Goal: Task Accomplishment & Management: Use online tool/utility

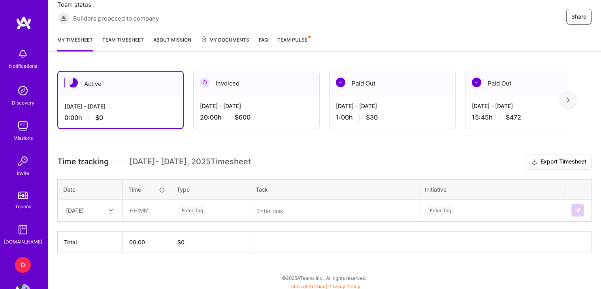
scroll to position [116, 0]
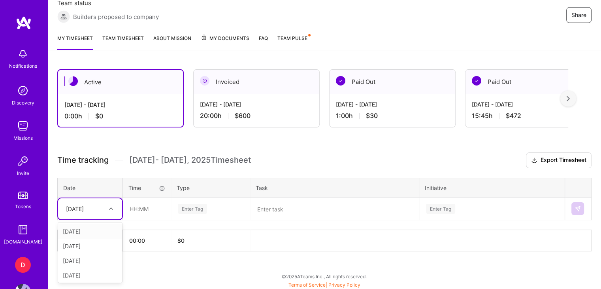
click at [98, 210] on div "[DATE]" at bounding box center [84, 208] width 44 height 13
click at [89, 255] on div "[DATE]" at bounding box center [90, 256] width 64 height 15
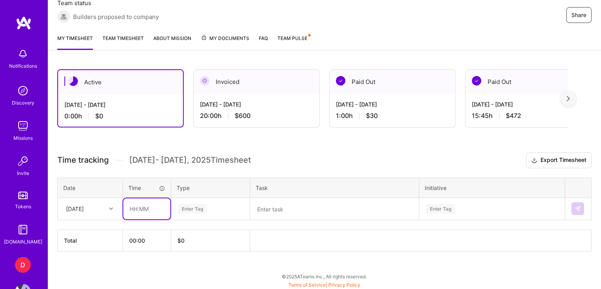
click at [138, 211] on input "text" at bounding box center [146, 208] width 47 height 21
type input "1"
type input "01:00"
click at [201, 209] on div "Enter Tag" at bounding box center [192, 208] width 29 height 12
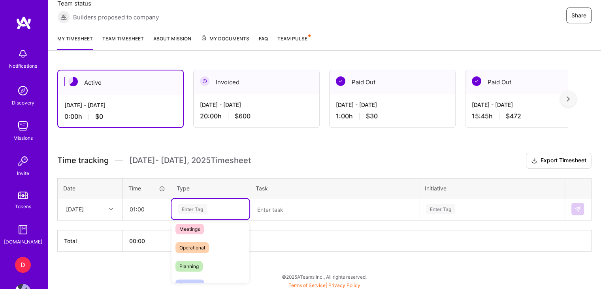
scroll to position [136, 0]
click at [214, 257] on div "Planning" at bounding box center [211, 266] width 78 height 19
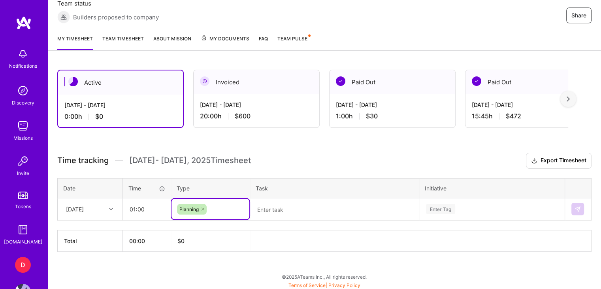
click at [276, 206] on textarea at bounding box center [334, 209] width 167 height 21
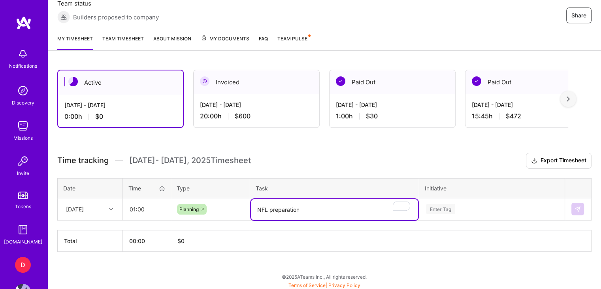
type textarea "NFL preparation"
click at [441, 209] on div "Enter Tag" at bounding box center [492, 208] width 145 height 21
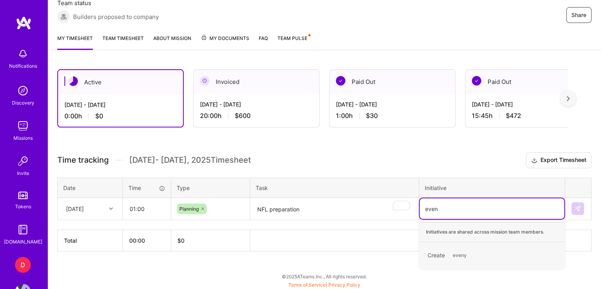
scroll to position [188, 0]
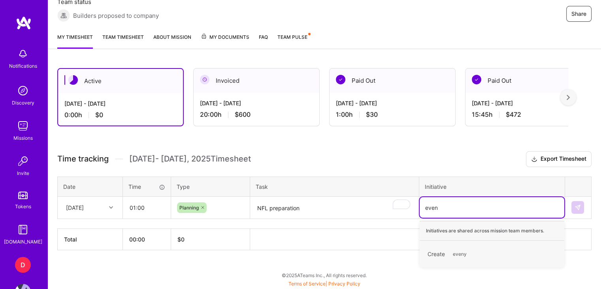
type input "event"
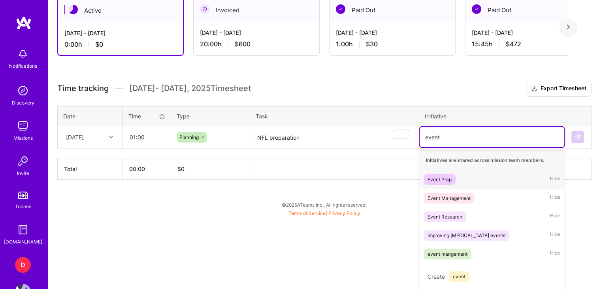
click at [443, 183] on span "Event Prep" at bounding box center [440, 179] width 32 height 11
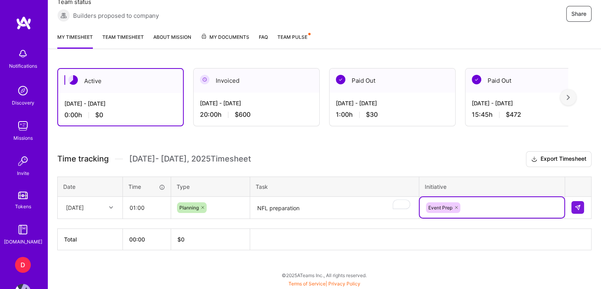
scroll to position [116, 0]
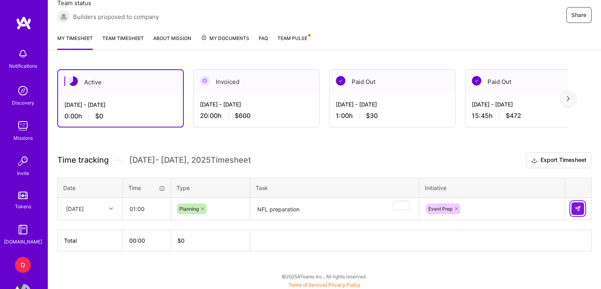
click at [580, 208] on img at bounding box center [578, 208] width 6 height 6
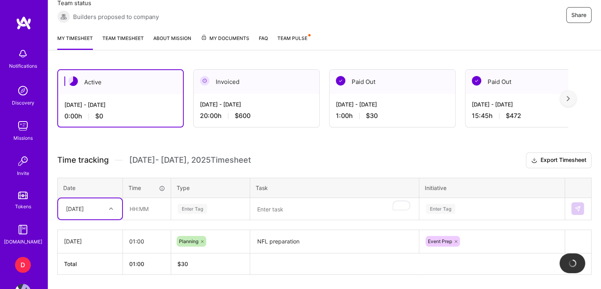
click at [99, 201] on div "option [DATE], selected. Select is focused ,type to refine list, press Down to …" at bounding box center [90, 208] width 64 height 21
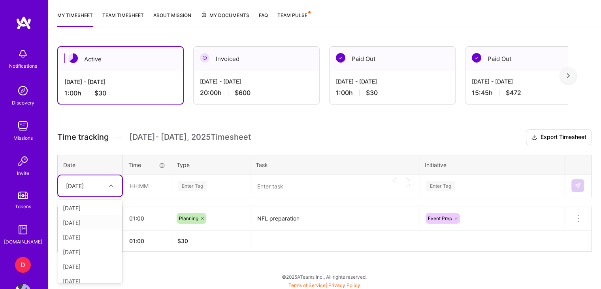
scroll to position [19, 0]
drag, startPoint x: 85, startPoint y: 243, endPoint x: 84, endPoint y: 233, distance: 10.0
click at [84, 233] on div "[DATE] [DATE] [DATE] [DATE] [DATE] [DATE] [DATE] [DATE] [DATE]" at bounding box center [90, 240] width 64 height 83
click at [91, 232] on div "[DATE]" at bounding box center [90, 233] width 64 height 15
click at [141, 184] on input "text" at bounding box center [146, 185] width 47 height 21
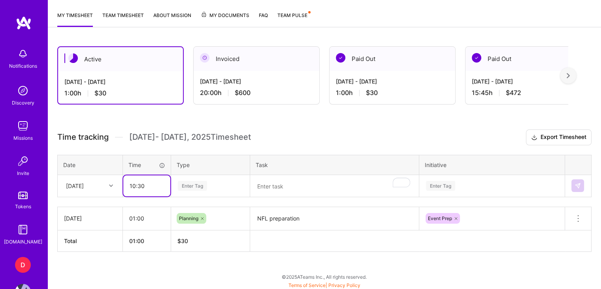
type input "10:30"
click at [194, 185] on div "Enter Tag" at bounding box center [192, 185] width 29 height 12
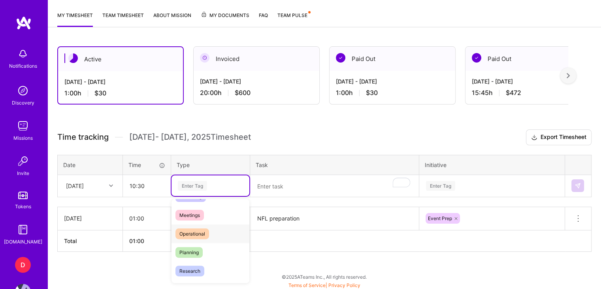
scroll to position [136, 0]
click at [210, 225] on div "Operational" at bounding box center [211, 224] width 78 height 19
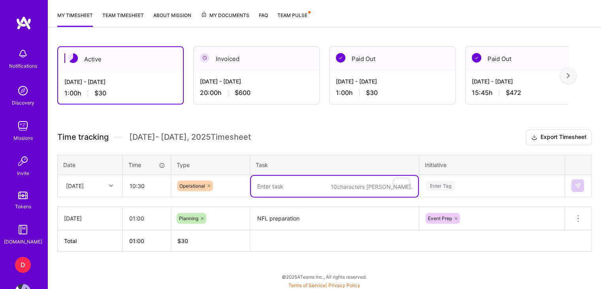
click at [276, 185] on textarea "To enrich screen reader interactions, please activate Accessibility in Grammarl…" at bounding box center [334, 186] width 167 height 21
type textarea "NFL [DATE] early game + redzone"
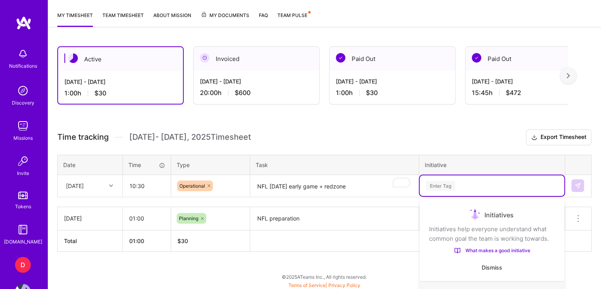
scroll to position [211, 0]
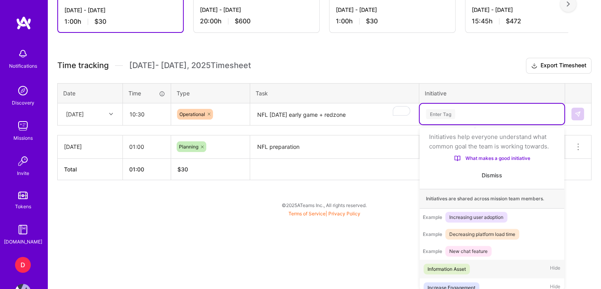
click at [440, 124] on div "option Event Prep, selected. option Information Asset focused, 1 of 35. 35 resu…" at bounding box center [492, 114] width 145 height 21
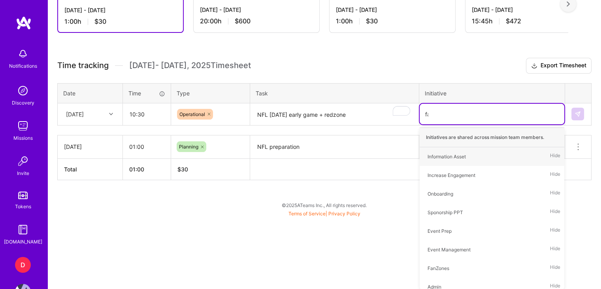
type input "fan"
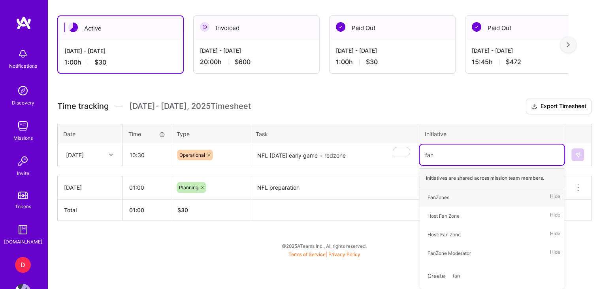
scroll to position [169, 0]
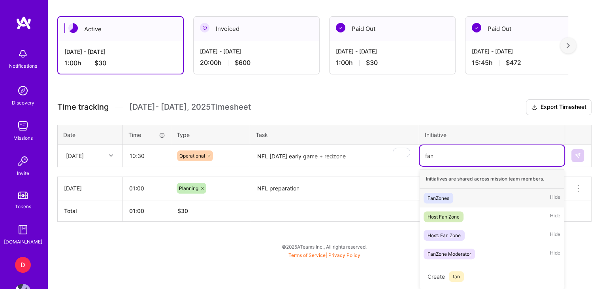
click at [449, 195] on div "FanZones" at bounding box center [439, 198] width 22 height 8
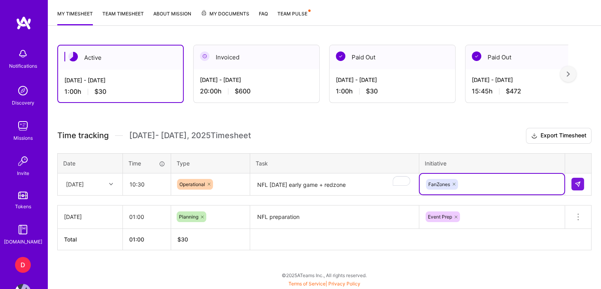
scroll to position [139, 0]
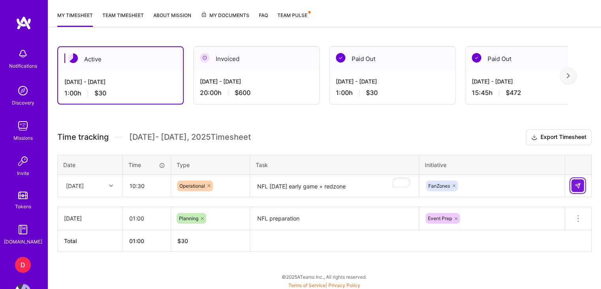
click at [577, 181] on button at bounding box center [578, 185] width 13 height 13
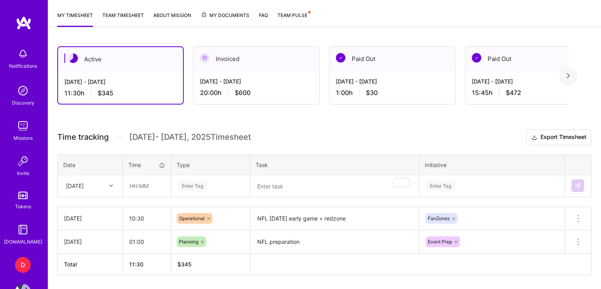
click at [250, 89] on span "$600" at bounding box center [243, 93] width 16 height 8
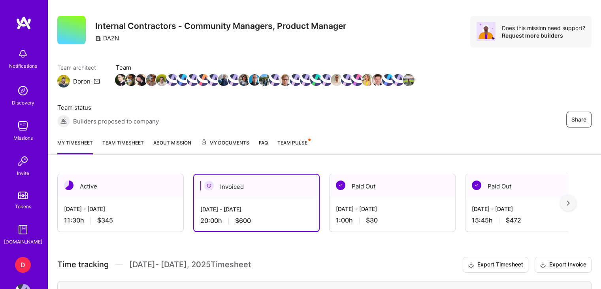
scroll to position [0, 0]
